Goal: Book appointment/travel/reservation

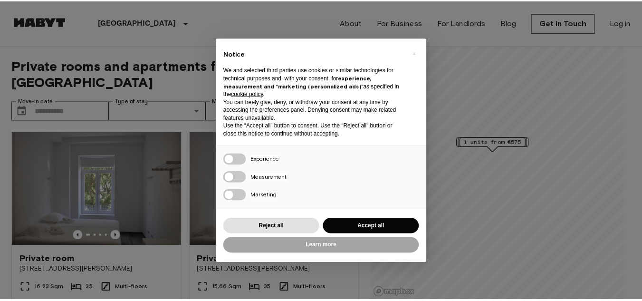
scroll to position [95, 0]
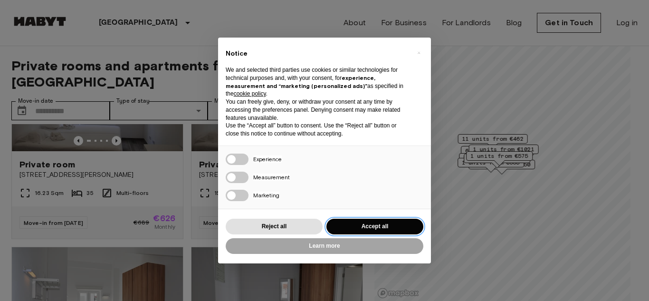
click at [363, 228] on button "Accept all" at bounding box center [374, 226] width 97 height 16
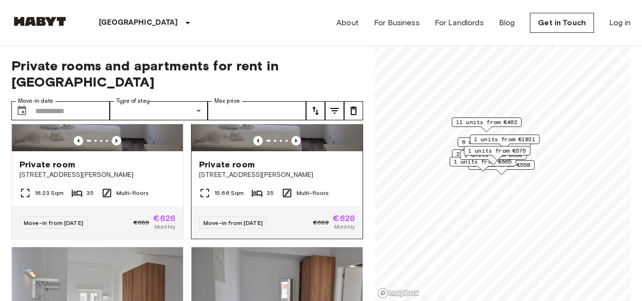
scroll to position [0, 0]
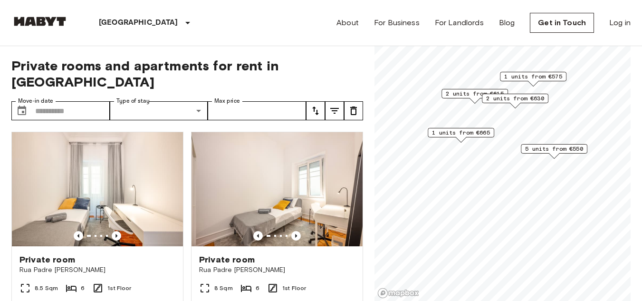
click at [555, 149] on span "5 units from €550" at bounding box center [554, 148] width 58 height 9
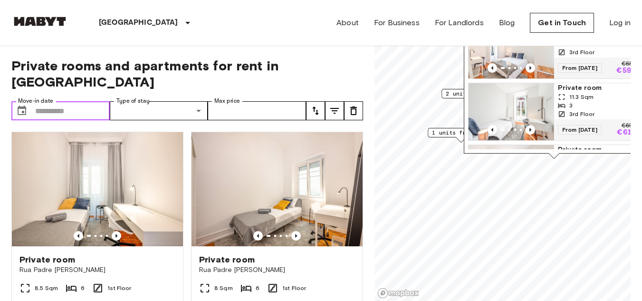
click at [78, 101] on input "Move-in date" at bounding box center [72, 110] width 75 height 19
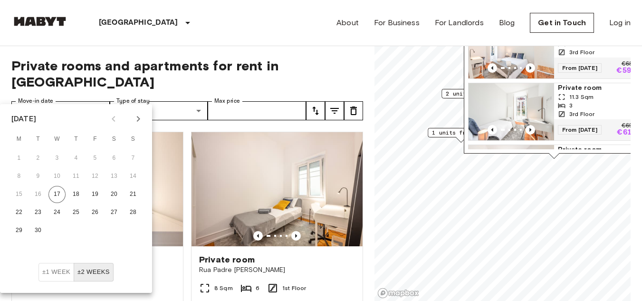
click at [139, 123] on icon "Next month" at bounding box center [137, 118] width 11 height 11
click at [98, 174] on button "10" at bounding box center [94, 176] width 17 height 17
type input "**********"
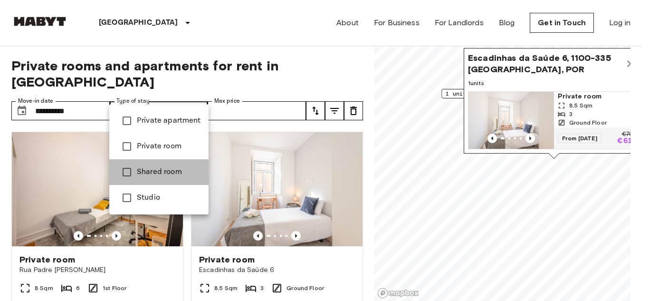
click at [140, 174] on span "Shared room" at bounding box center [169, 171] width 64 height 11
type input "**********"
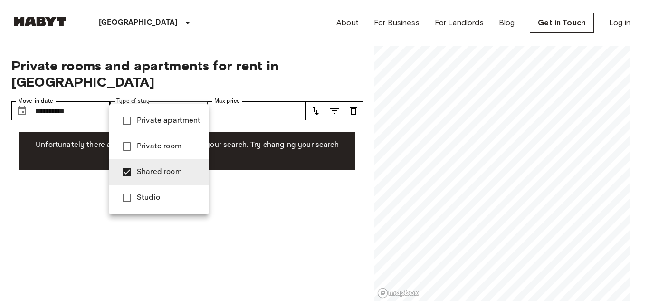
click at [138, 170] on span "Shared room" at bounding box center [169, 171] width 64 height 11
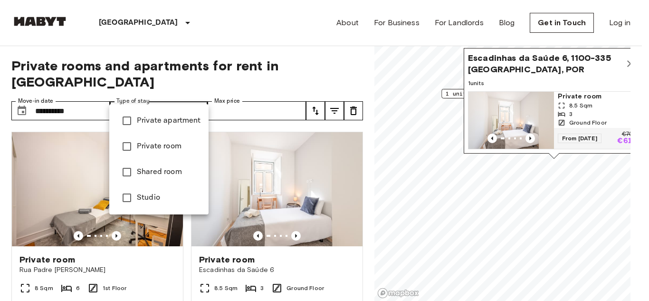
click at [232, 95] on div at bounding box center [324, 150] width 649 height 301
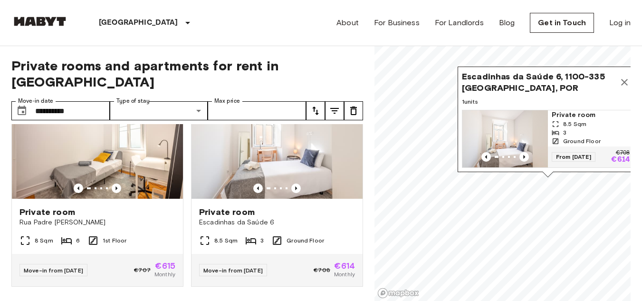
click at [623, 79] on icon "Map marker" at bounding box center [624, 82] width 7 height 7
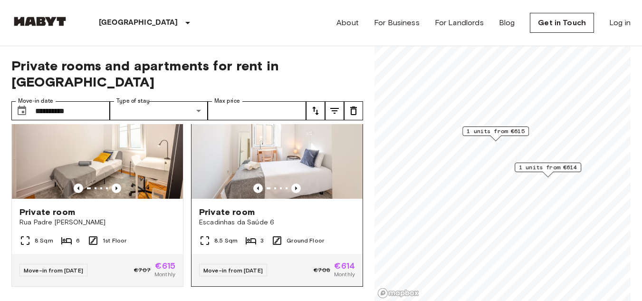
click at [260, 206] on div "Private room" at bounding box center [277, 211] width 156 height 11
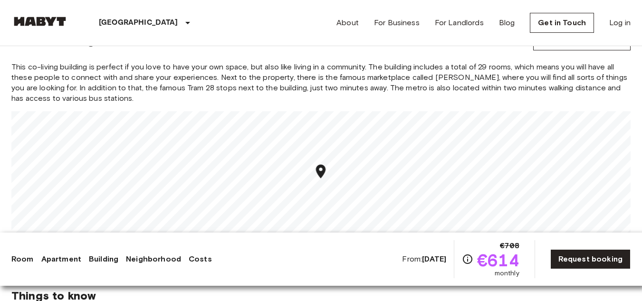
scroll to position [855, 0]
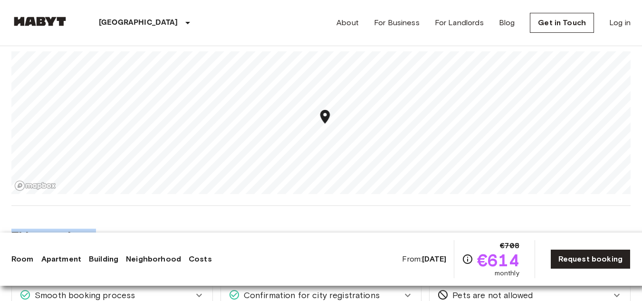
click at [323, 185] on div "Europe Portugal Lisbon Private room Private room From Oct 14 2025 Escadinhas da…" at bounding box center [321, 295] width 642 height 2208
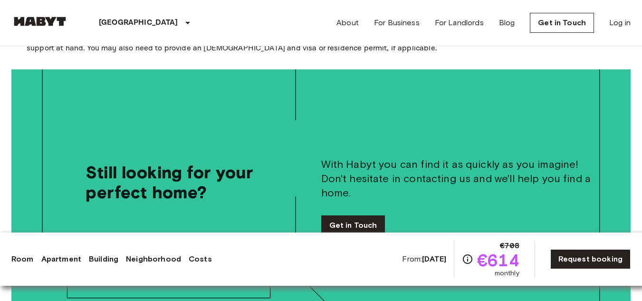
scroll to position [1886, 0]
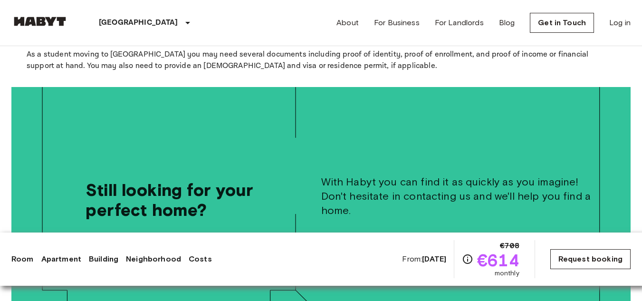
click at [596, 258] on link "Request booking" at bounding box center [590, 259] width 80 height 20
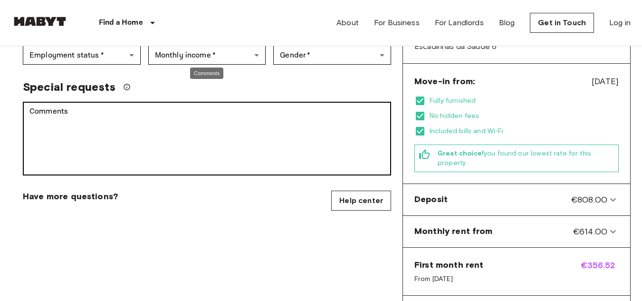
scroll to position [285, 0]
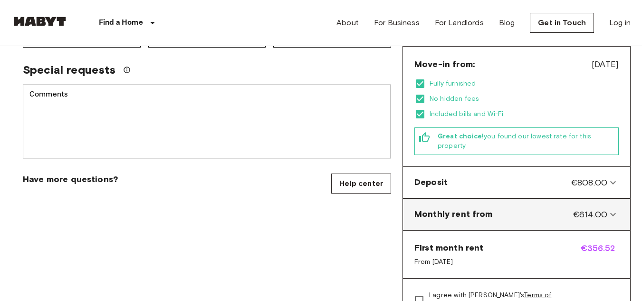
click at [612, 208] on icon at bounding box center [612, 213] width 11 height 11
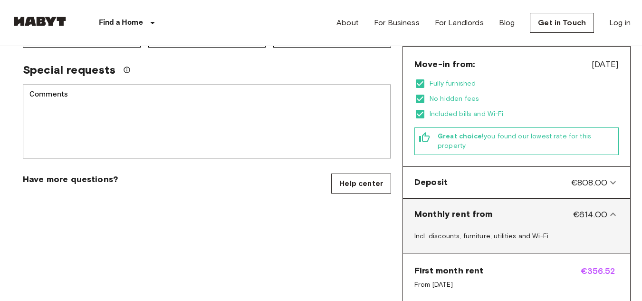
click at [612, 208] on icon at bounding box center [612, 213] width 11 height 11
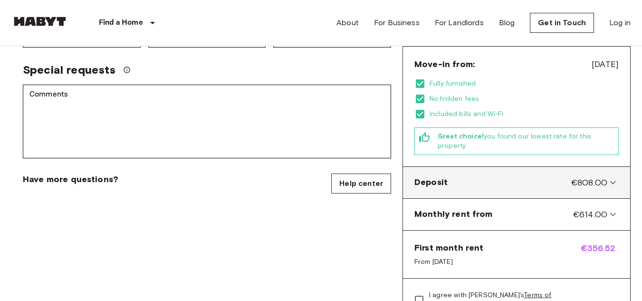
click at [611, 177] on icon at bounding box center [612, 182] width 11 height 11
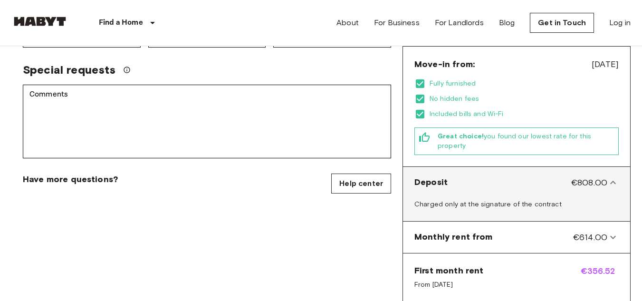
click at [611, 177] on icon at bounding box center [612, 182] width 11 height 11
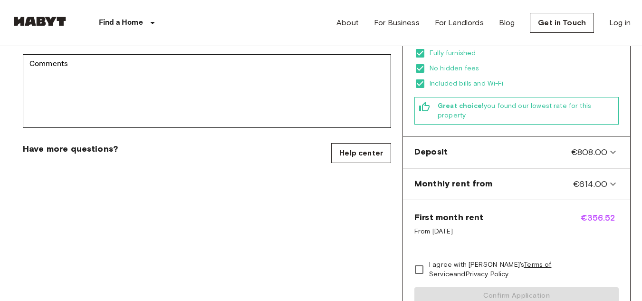
scroll to position [332, 0]
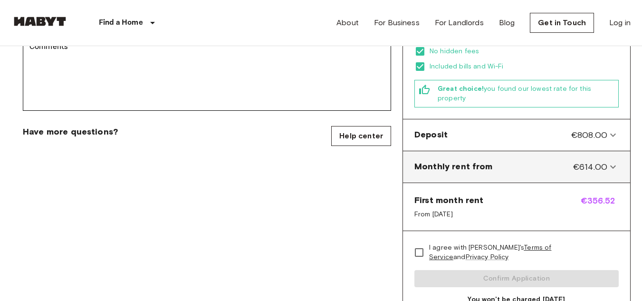
click at [608, 161] on icon at bounding box center [612, 166] width 11 height 11
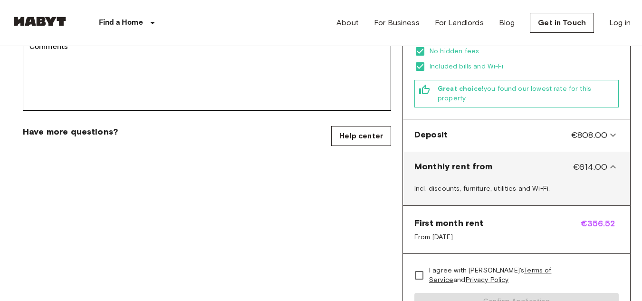
click at [608, 161] on icon at bounding box center [612, 166] width 11 height 11
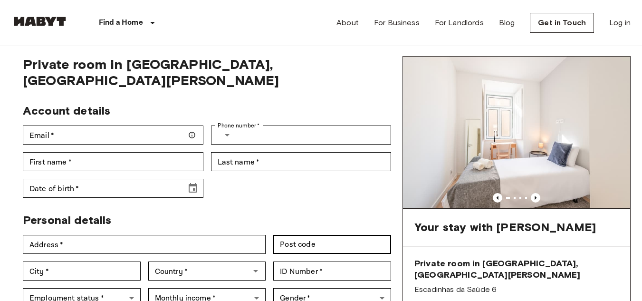
scroll to position [47, 0]
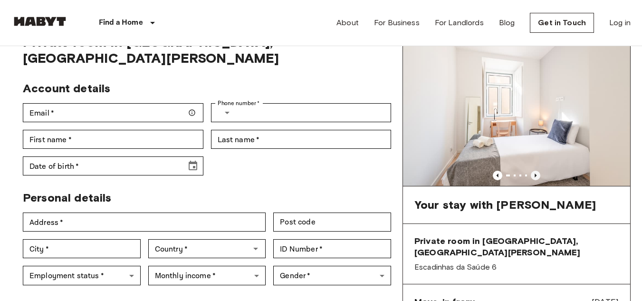
click at [538, 173] on icon "Previous image" at bounding box center [534, 174] width 9 height 9
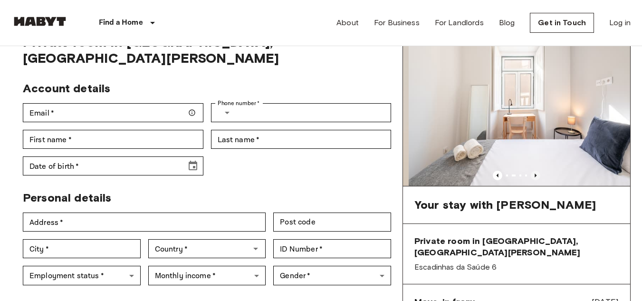
click at [538, 173] on icon "Previous image" at bounding box center [534, 174] width 9 height 9
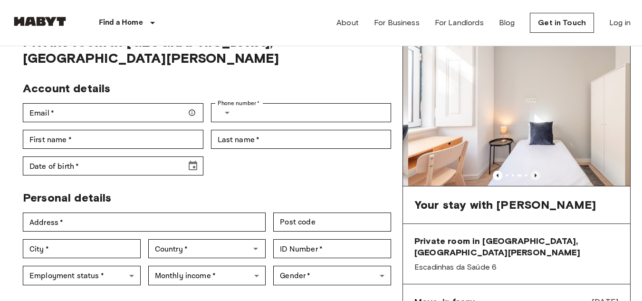
click at [538, 173] on icon "Previous image" at bounding box center [534, 174] width 9 height 9
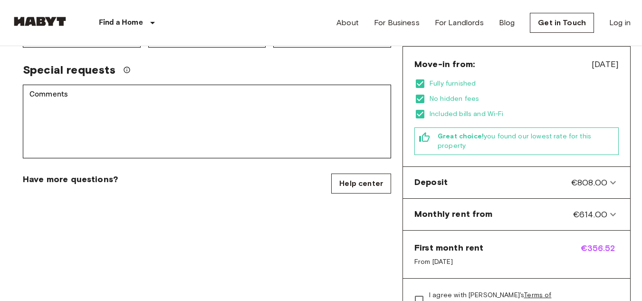
scroll to position [142, 0]
